Goal: Transaction & Acquisition: Purchase product/service

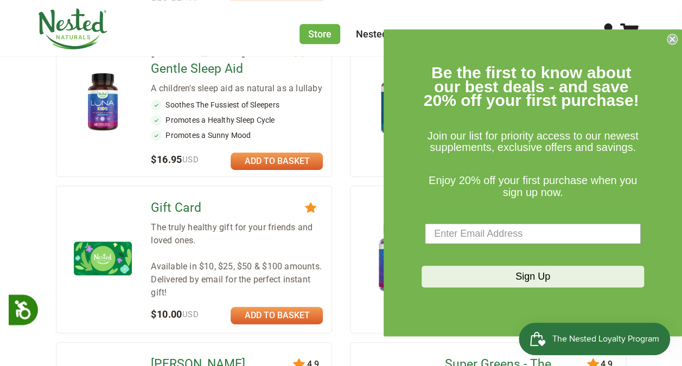
scroll to position [724, 0]
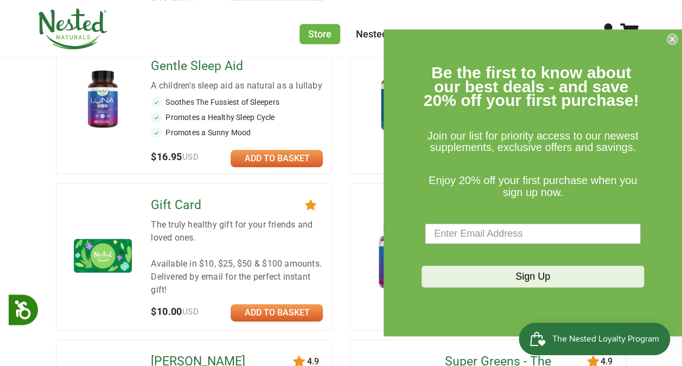
click at [672, 40] on icon "Close dialog" at bounding box center [672, 39] width 4 height 4
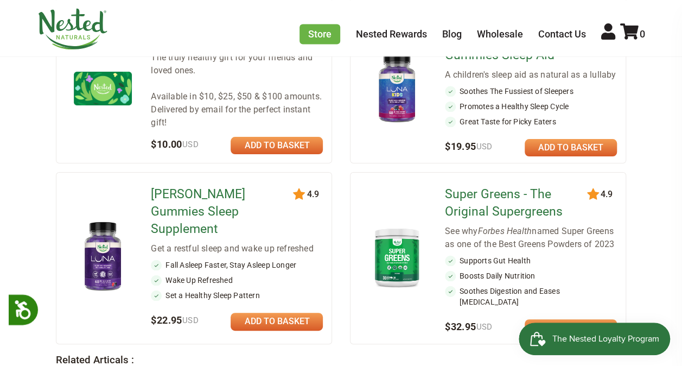
scroll to position [891, 0]
click at [537, 186] on link "Super Greens - The Original Supergreens" at bounding box center [518, 203] width 146 height 35
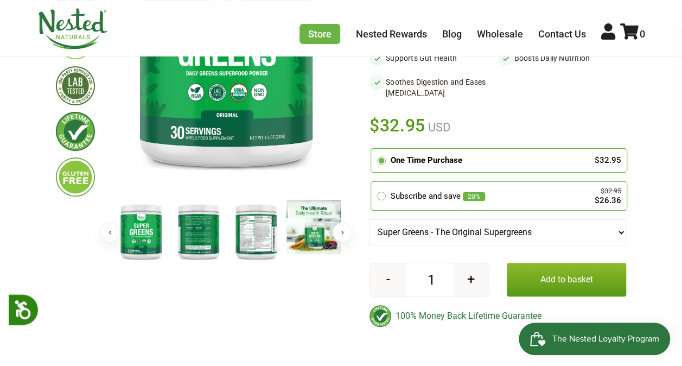
scroll to position [211, 0]
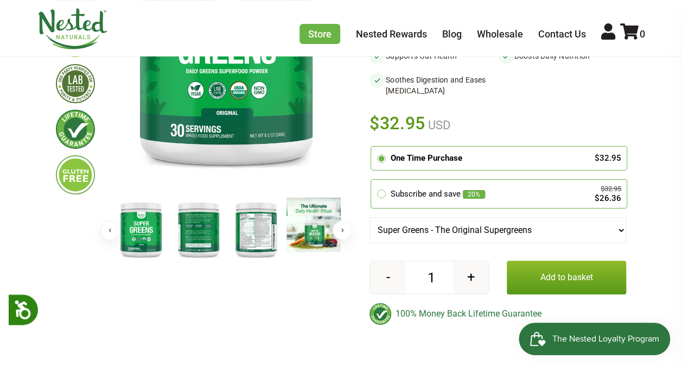
click at [196, 231] on img at bounding box center [198, 228] width 54 height 62
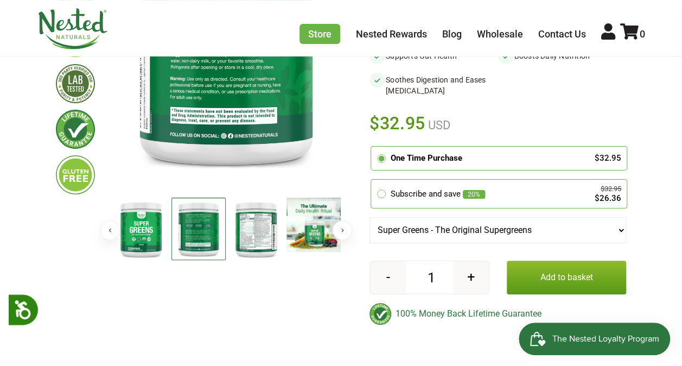
click at [210, 229] on img at bounding box center [198, 228] width 54 height 62
click at [255, 219] on img at bounding box center [256, 228] width 54 height 62
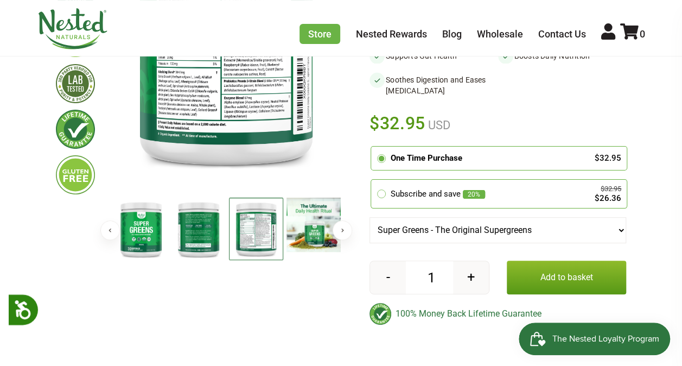
click at [337, 227] on button "Next" at bounding box center [343, 230] width 20 height 20
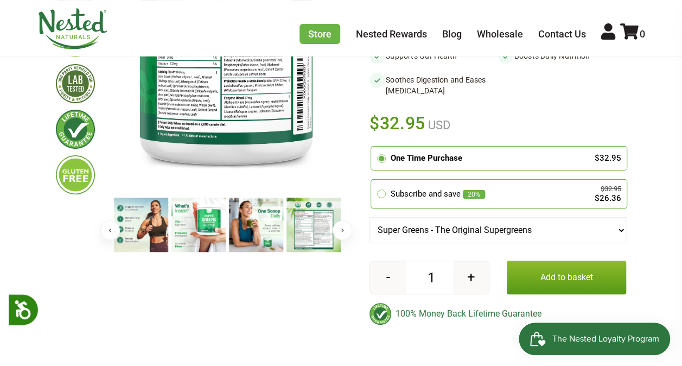
click at [314, 231] on img at bounding box center [313, 224] width 54 height 54
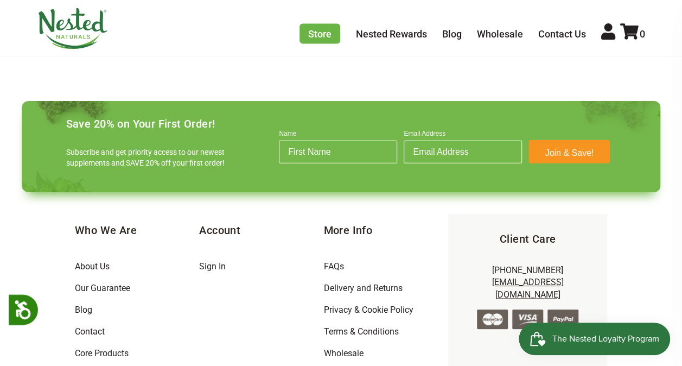
scroll to position [3247, 0]
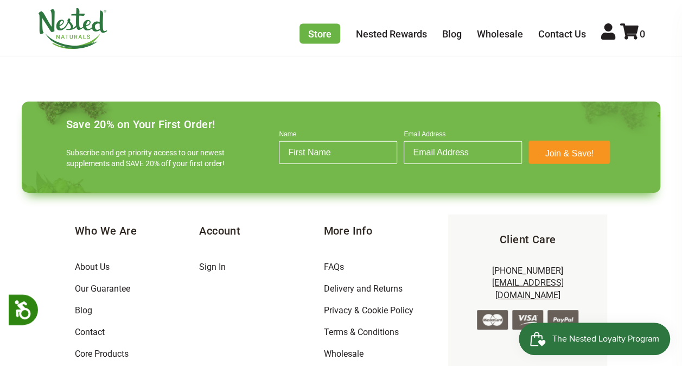
click at [350, 141] on input "Name" at bounding box center [338, 152] width 118 height 23
type input "ANDREA"
type input "Andreaalvarez1213@gmail.com"
click at [564, 141] on button "Join & Save!" at bounding box center [568, 152] width 81 height 23
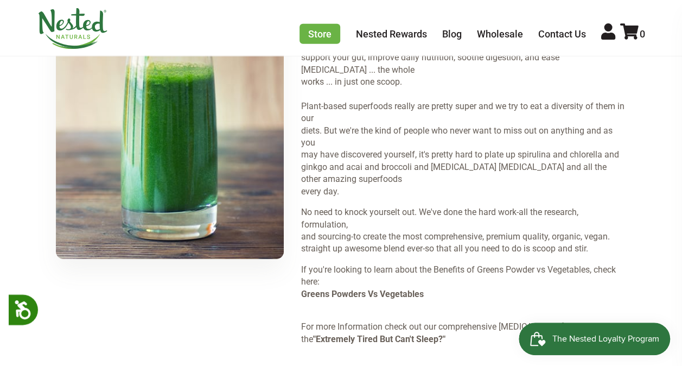
scroll to position [1335, 0]
click at [452, 20] on div "Store Healthy Aging Super Greens D-Mannose Choline Restful Sleep LUNA Sleep Sup…" at bounding box center [472, 29] width 346 height 29
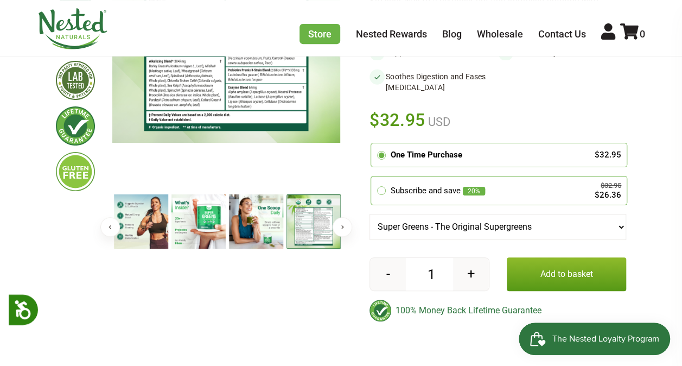
scroll to position [219, 0]
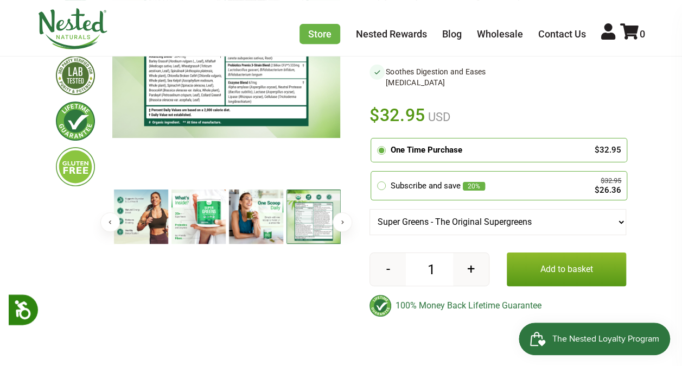
click at [258, 206] on img at bounding box center [256, 216] width 54 height 54
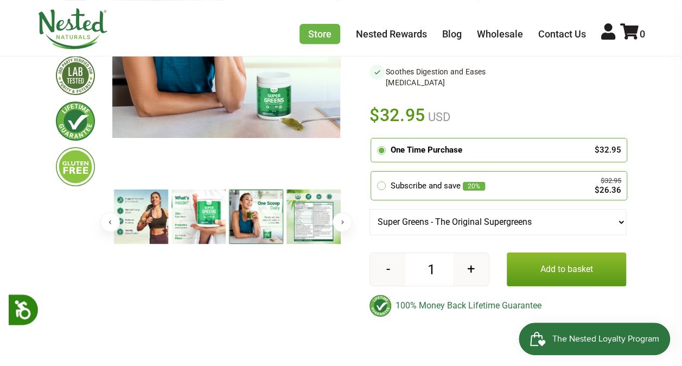
click at [252, 225] on img at bounding box center [256, 216] width 54 height 54
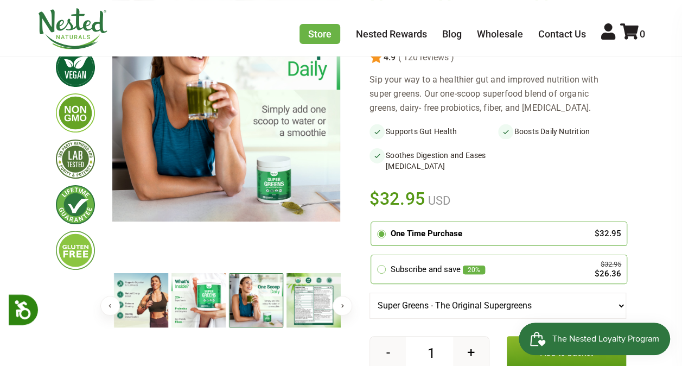
scroll to position [138, 0]
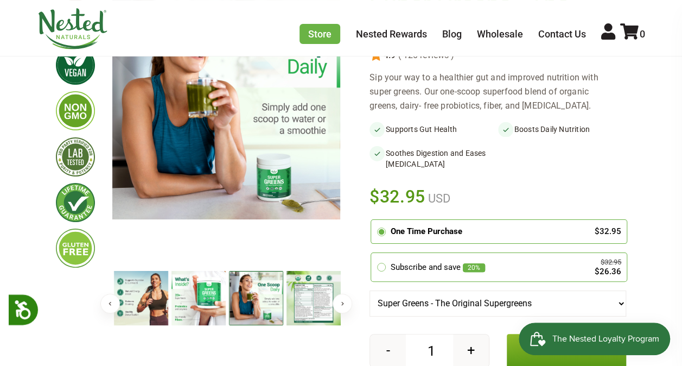
click at [204, 308] on img at bounding box center [198, 298] width 54 height 54
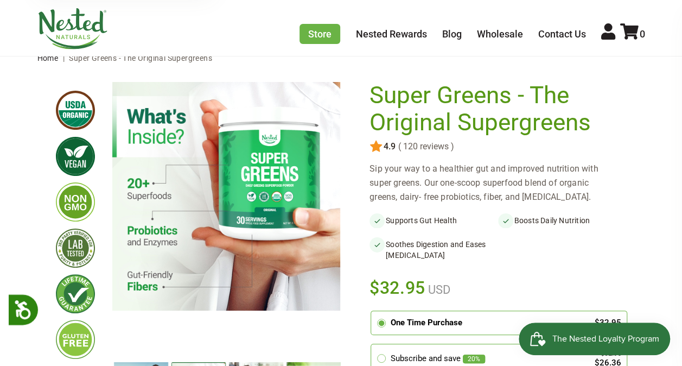
scroll to position [46, 0]
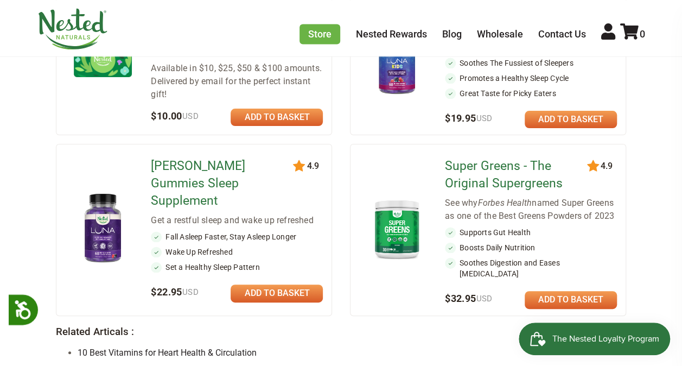
scroll to position [892, 0]
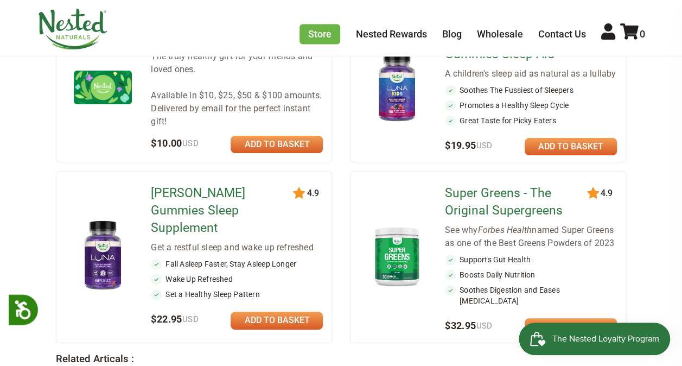
click at [588, 318] on link at bounding box center [571, 326] width 92 height 17
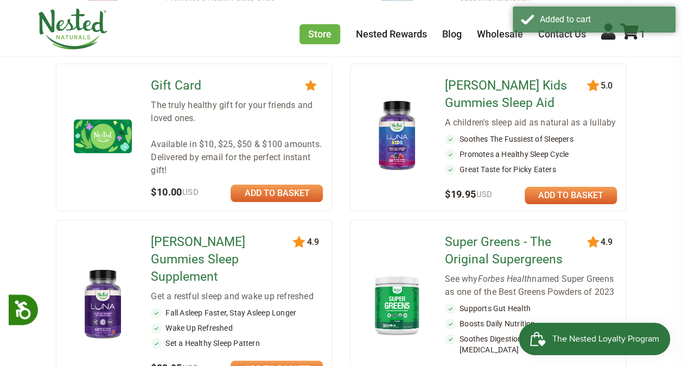
scroll to position [823, 0]
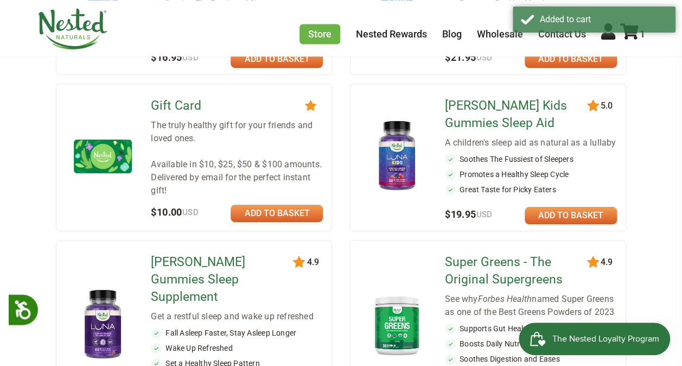
click at [626, 38] on icon at bounding box center [629, 31] width 18 height 16
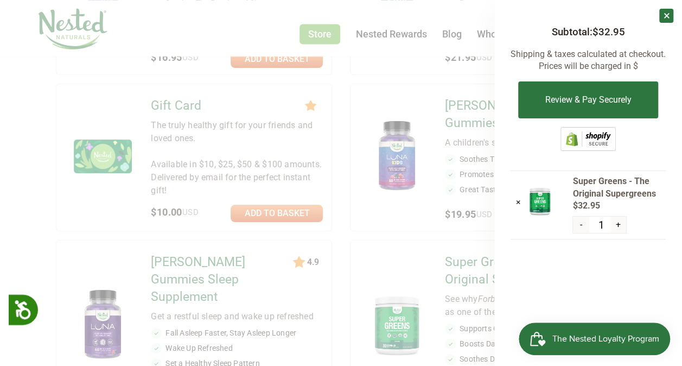
click at [636, 343] on span "The Nested Loyalty Program" at bounding box center [605, 338] width 107 height 16
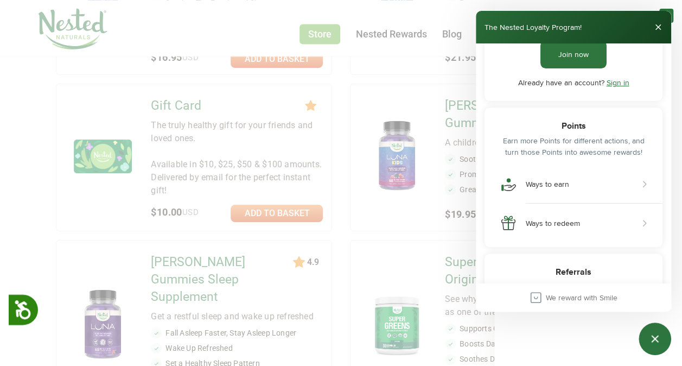
scroll to position [0, 0]
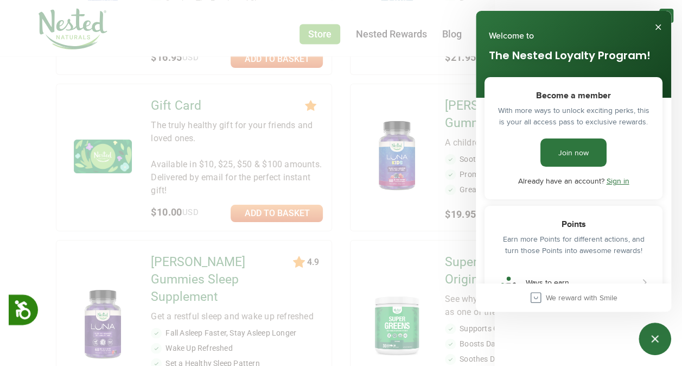
click at [660, 34] on button "Close" at bounding box center [657, 26] width 17 height 17
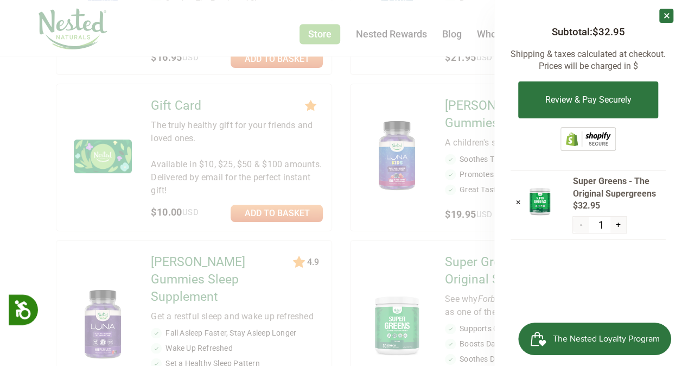
click at [634, 103] on button "Review & Pay Securely" at bounding box center [587, 99] width 139 height 37
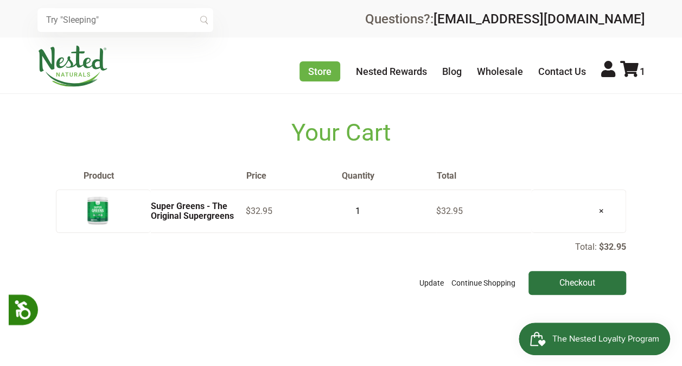
click at [601, 283] on input "Checkout" at bounding box center [577, 283] width 98 height 24
